Goal: Complete application form: Complete application form

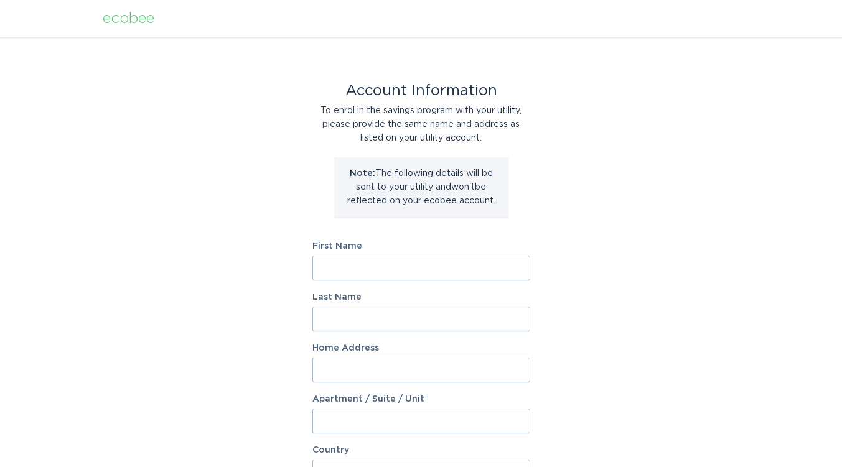
click at [436, 258] on input "First Name" at bounding box center [421, 268] width 218 height 25
type input "Mark"
type input "[PERSON_NAME]"
type input "[STREET_ADDRESS]"
select select "US"
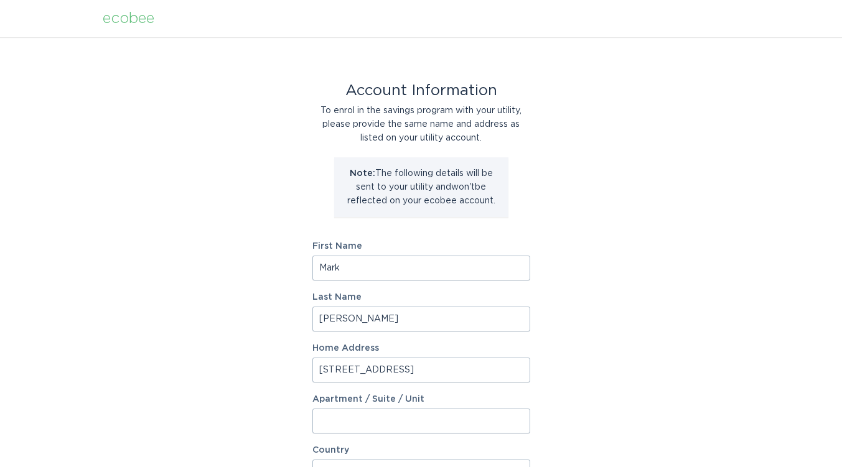
type input "[GEOGRAPHIC_DATA]"
type input "48168"
select select "MI"
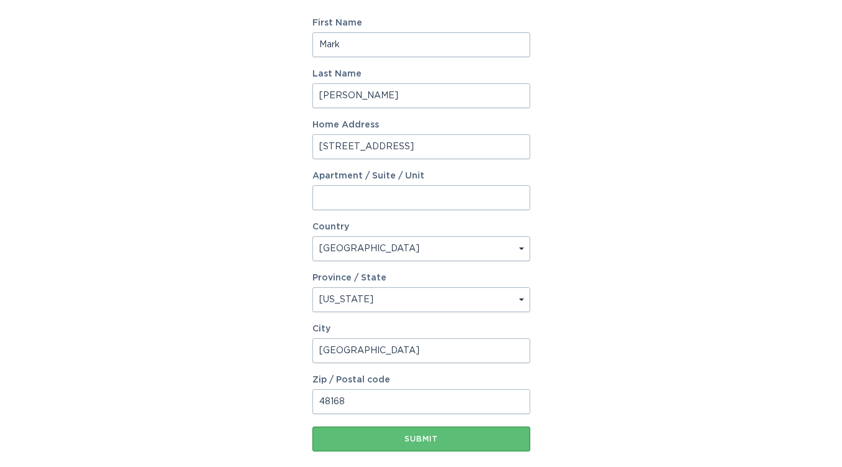
scroll to position [290, 0]
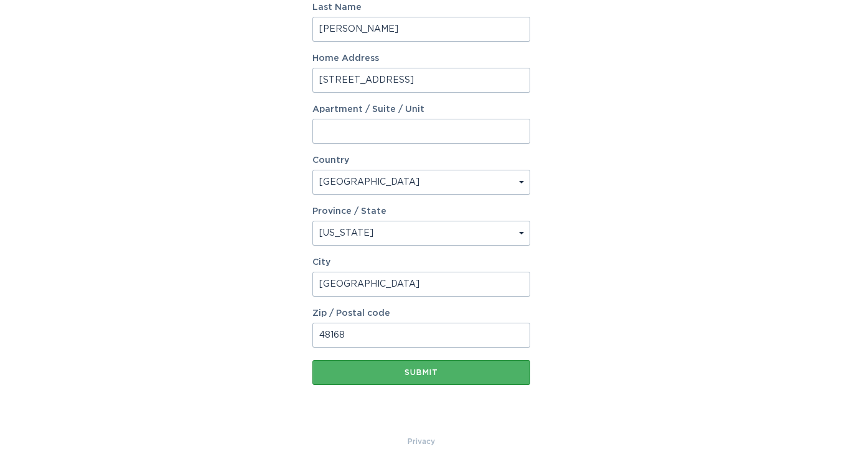
click at [440, 374] on div "Submit" at bounding box center [421, 372] width 205 height 7
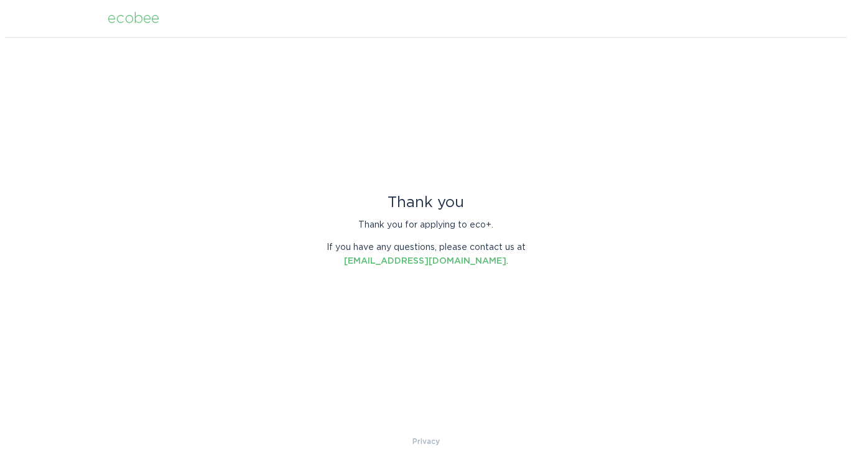
scroll to position [0, 0]
